Goal: Use online tool/utility: Utilize a website feature to perform a specific function

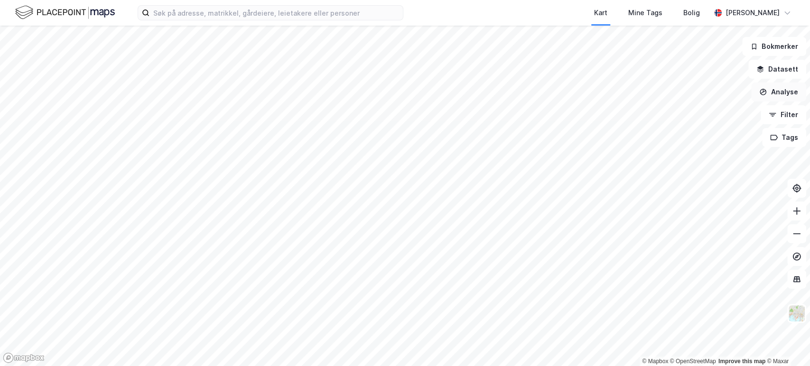
click at [784, 88] on button "Analyse" at bounding box center [778, 92] width 55 height 19
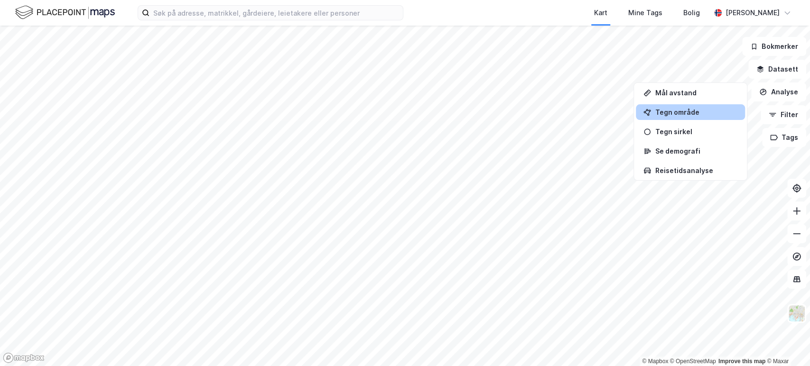
click at [693, 113] on div "Tegn område" at bounding box center [696, 112] width 83 height 8
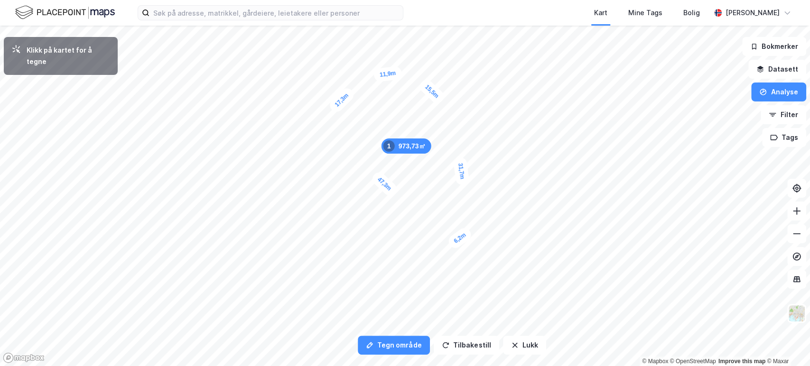
click at [470, 231] on div "6,2m" at bounding box center [460, 238] width 28 height 25
click at [454, 216] on div "5,7m" at bounding box center [462, 223] width 27 height 27
